Goal: Find specific page/section: Find specific page/section

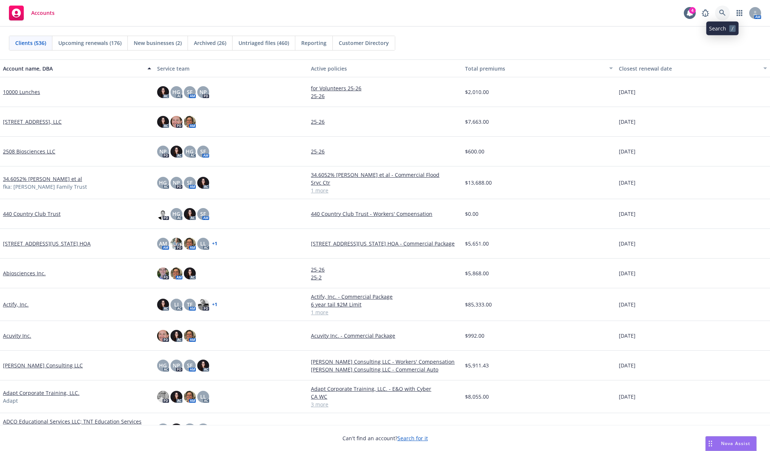
click at [721, 12] on icon at bounding box center [722, 13] width 7 height 7
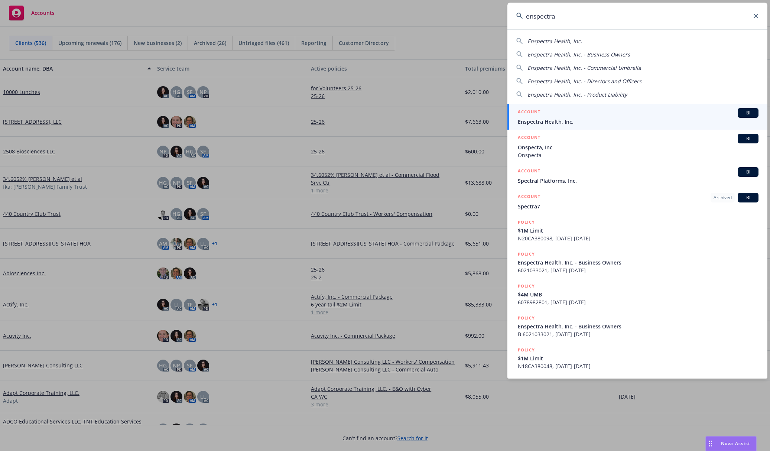
type input "enspectra"
click at [614, 110] on div "ACCOUNT BI" at bounding box center [638, 113] width 241 height 10
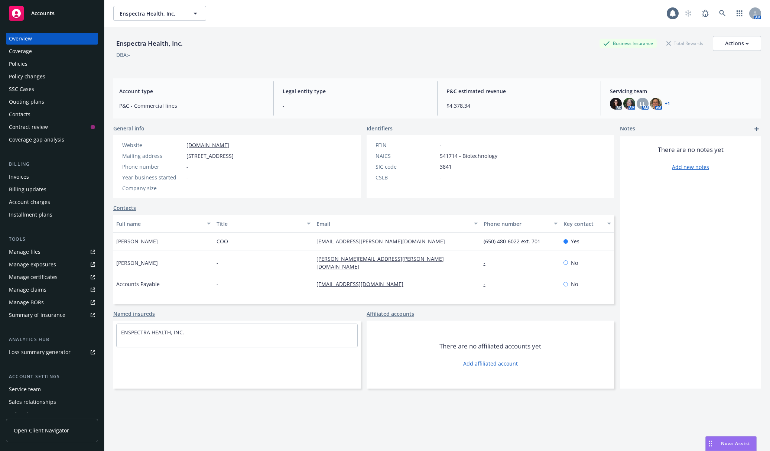
click at [59, 178] on div "Invoices" at bounding box center [52, 177] width 86 height 12
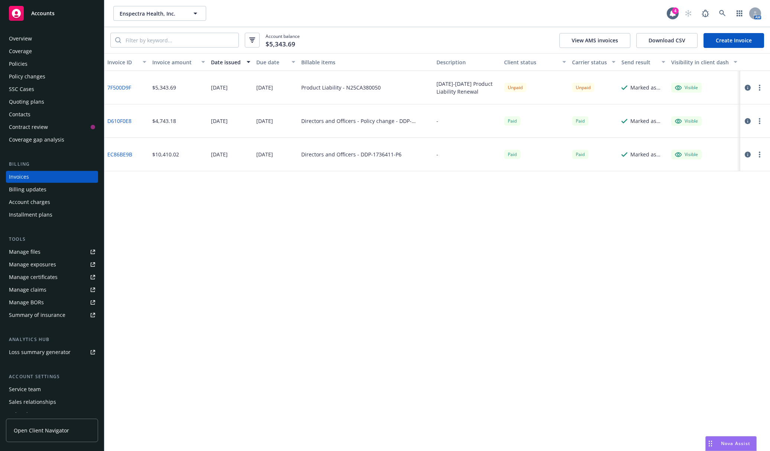
click at [584, 255] on div "Invoice ID Invoice amount Date issued Due date Billable items Description Clien…" at bounding box center [437, 252] width 666 height 398
click at [126, 87] on link "7F500D9F" at bounding box center [119, 88] width 24 height 8
